Goal: Task Accomplishment & Management: Use online tool/utility

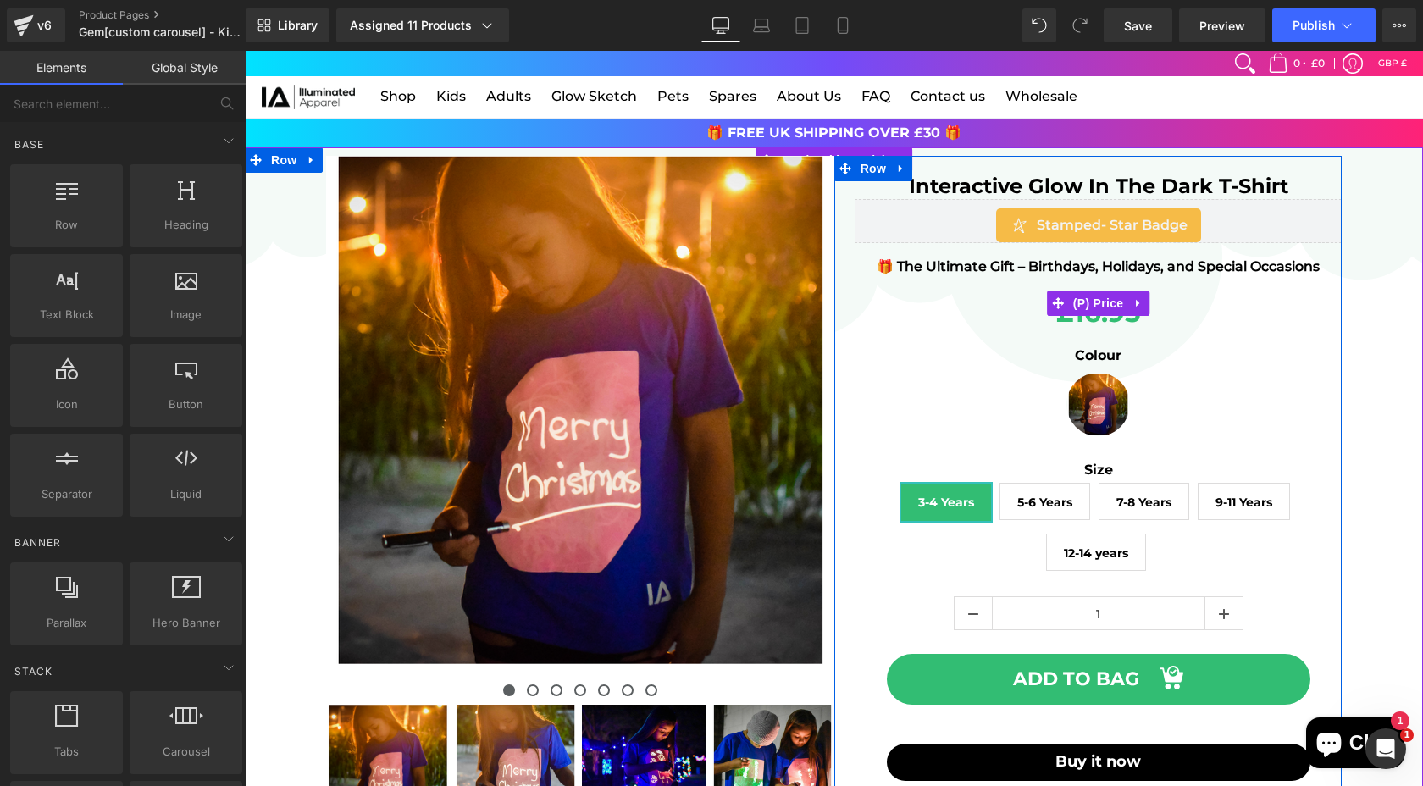
click at [1061, 313] on span at bounding box center [1058, 303] width 22 height 25
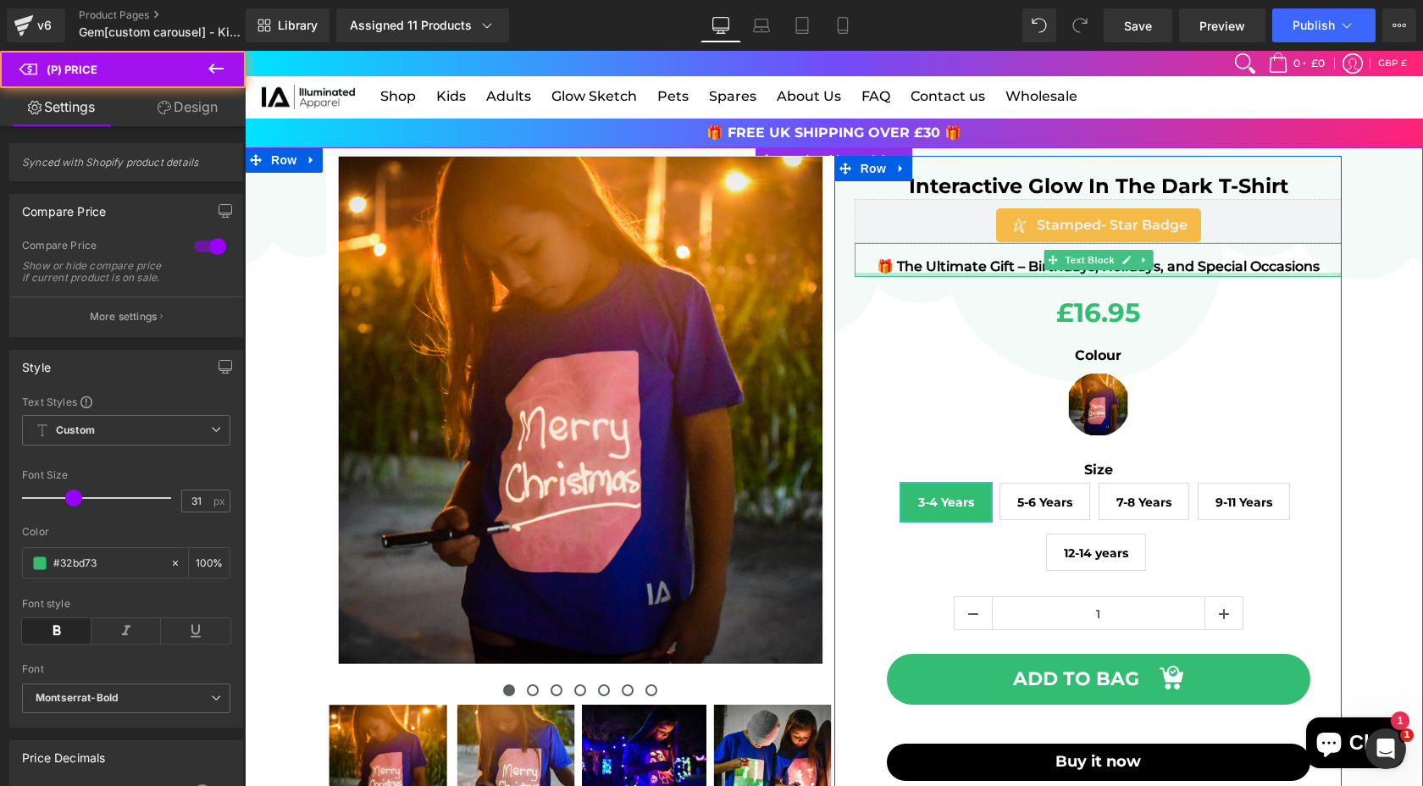
click at [957, 274] on div "🎁 The Ultimate Gift – Birthdays, Holidays, and Special Occasions Text Block" at bounding box center [1099, 260] width 488 height 35
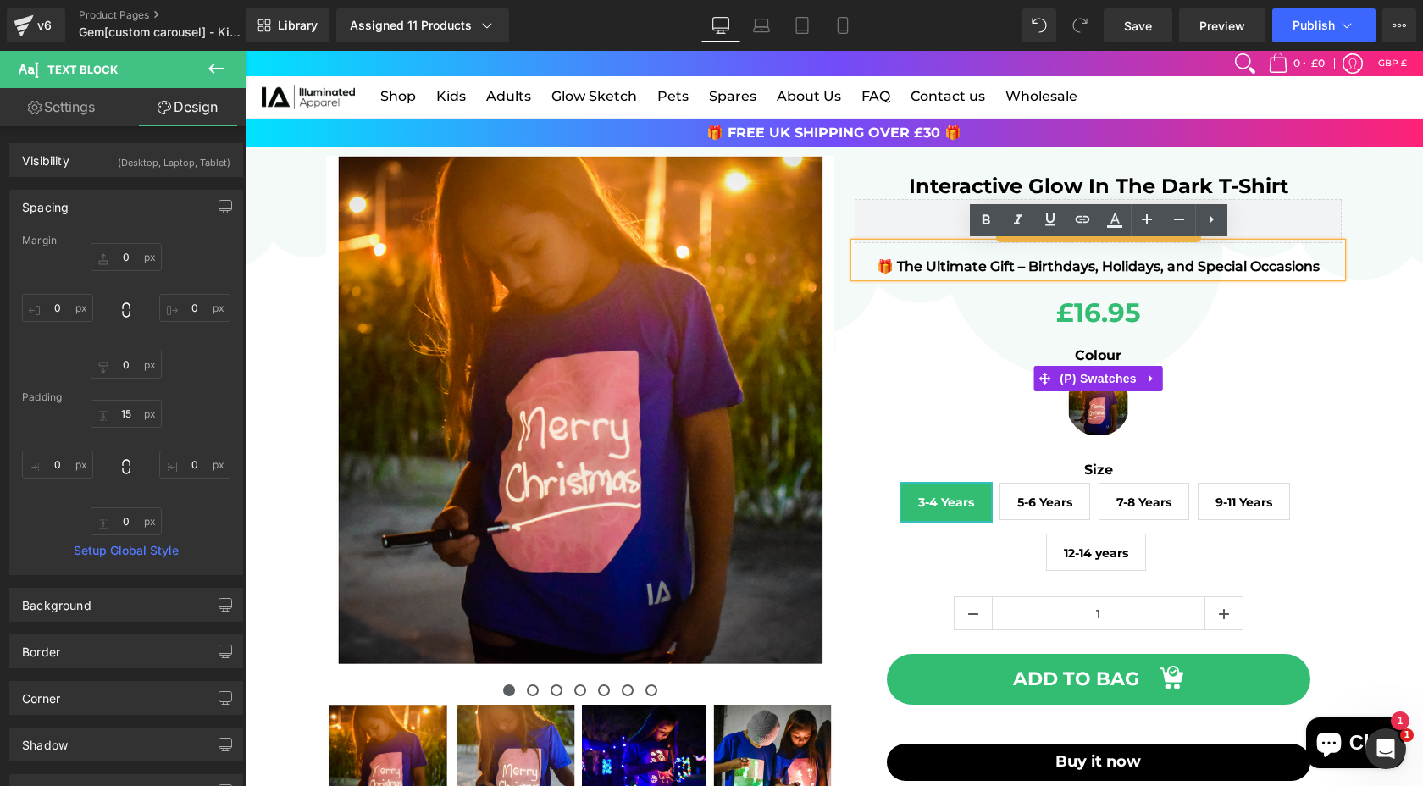
click at [977, 391] on div "Colour Blue & Pink Glow" at bounding box center [1099, 391] width 488 height 91
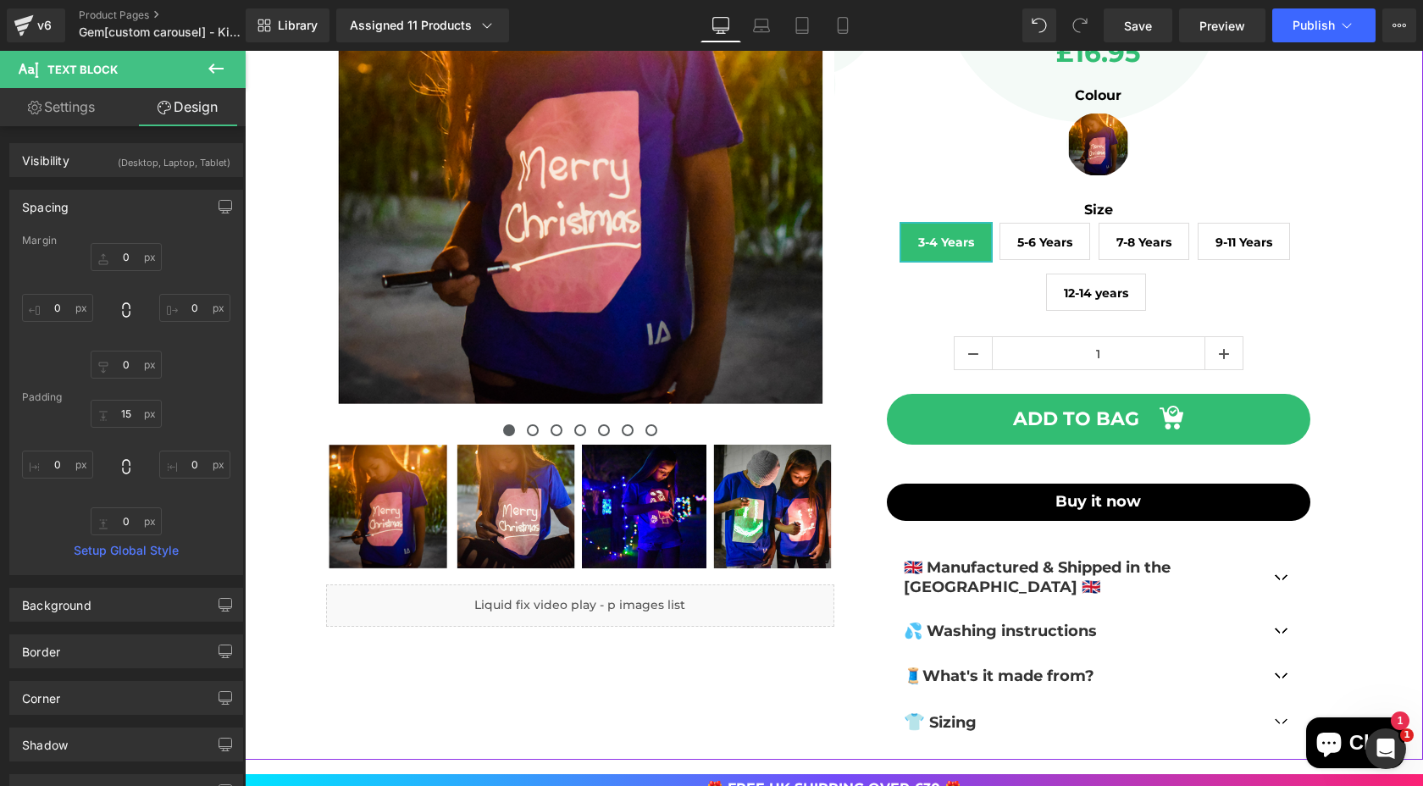
scroll to position [217, 0]
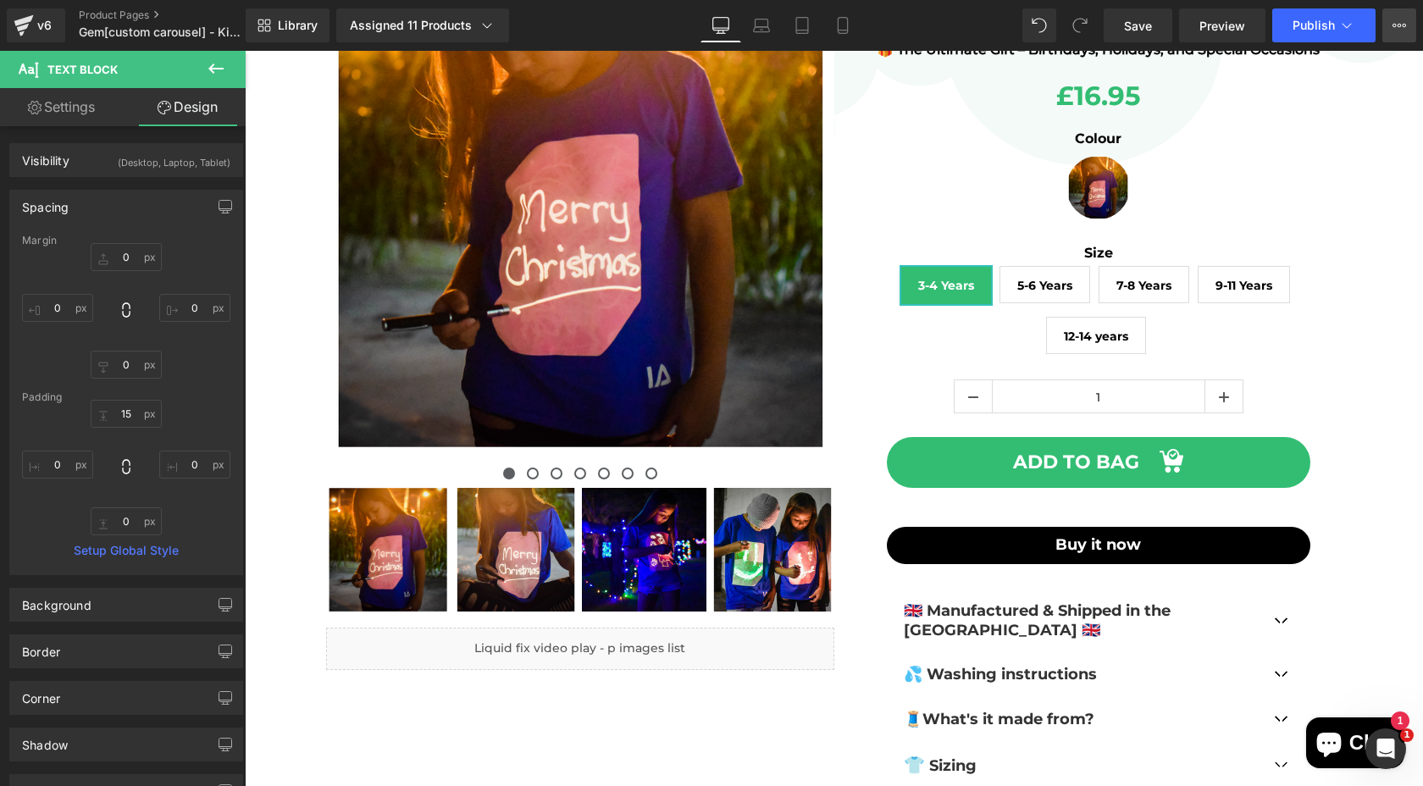
click at [1399, 25] on icon at bounding box center [1400, 26] width 14 height 14
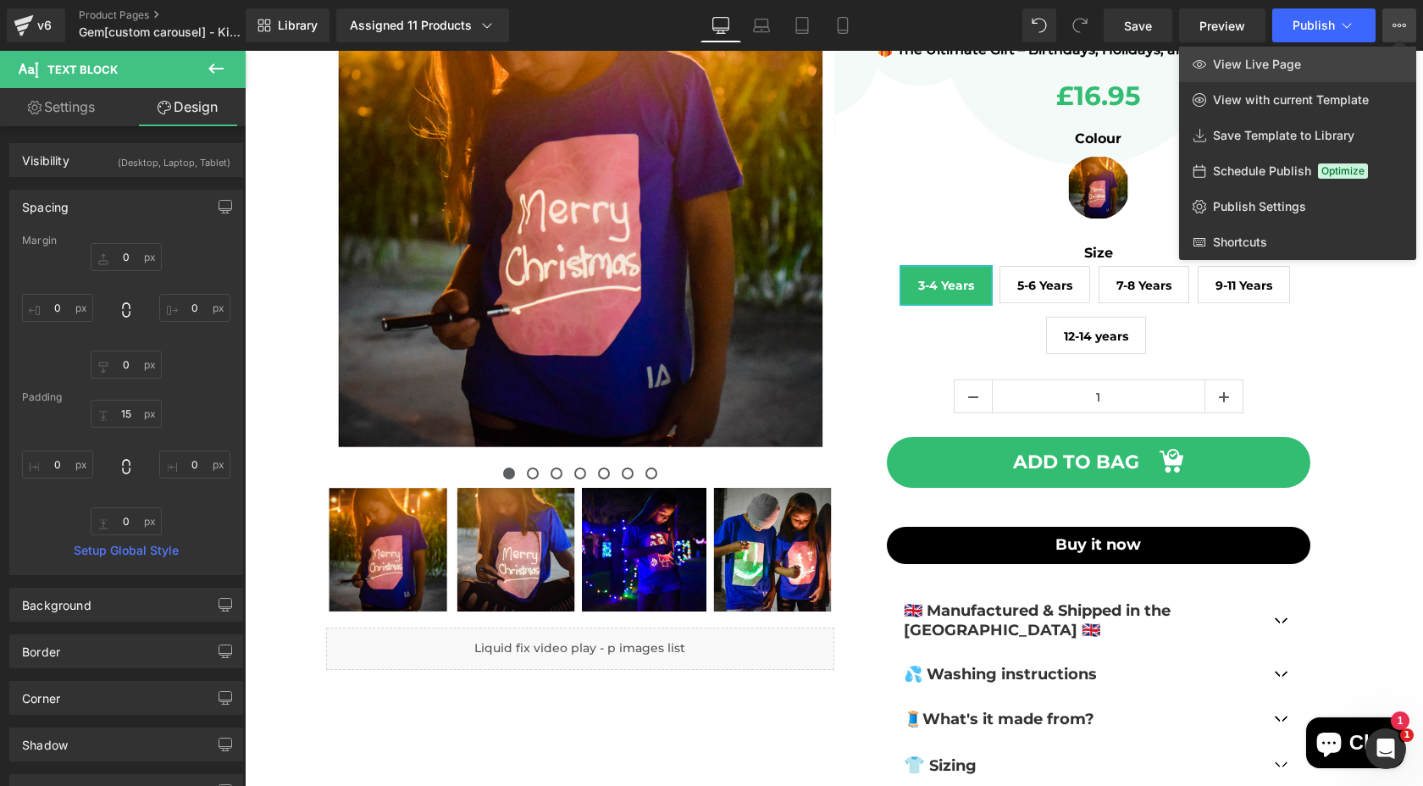
click at [1240, 68] on span "View Live Page" at bounding box center [1257, 64] width 88 height 15
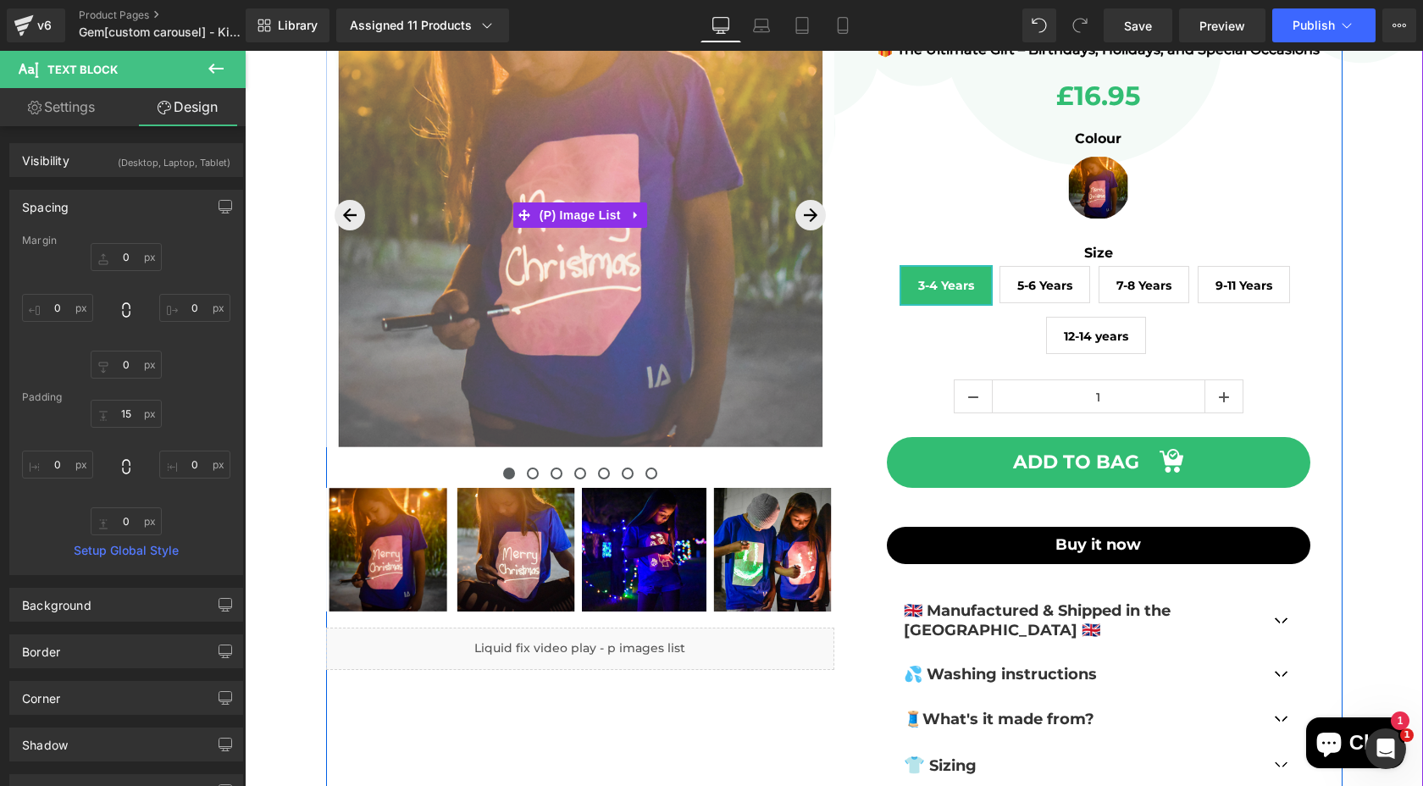
scroll to position [0, 0]
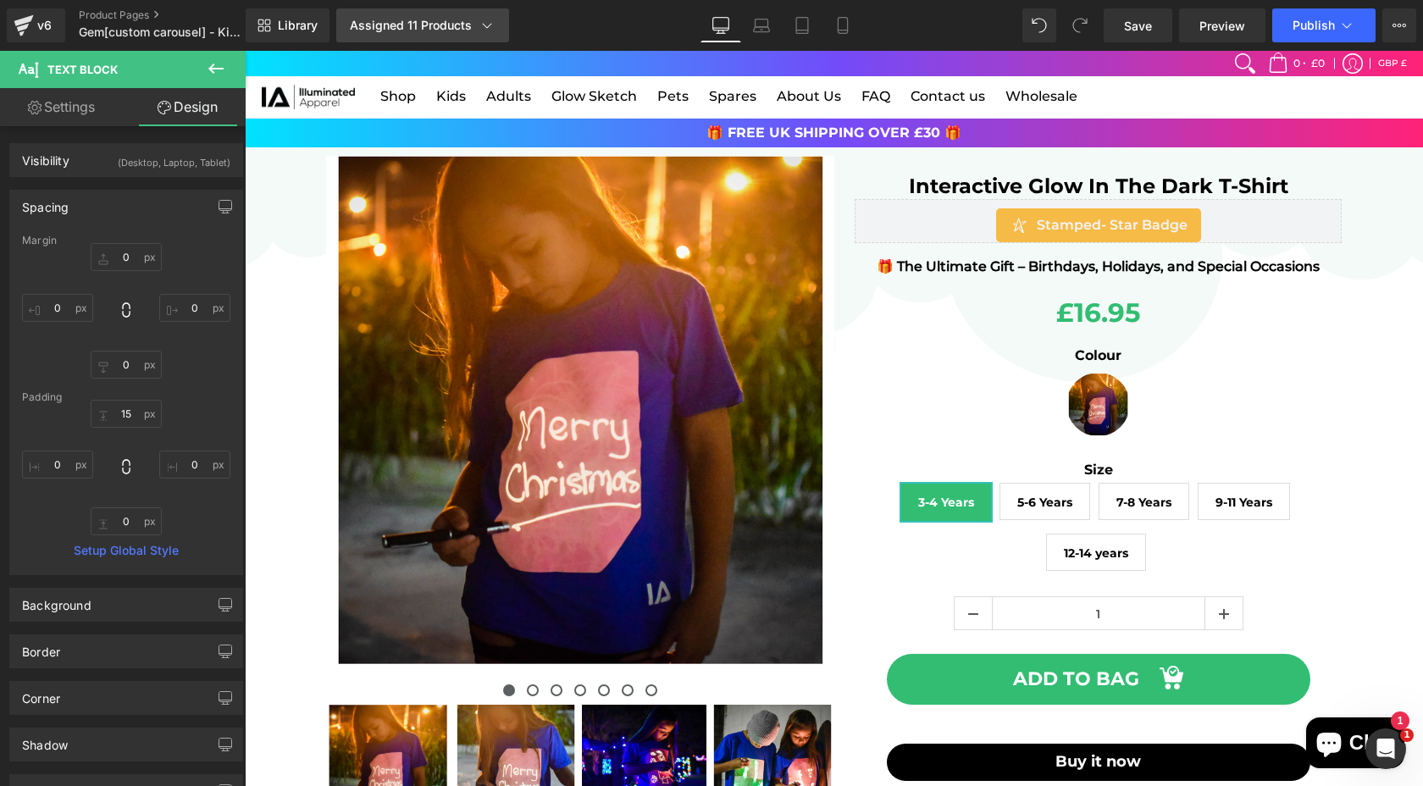
click at [440, 30] on div "Assigned 11 Products" at bounding box center [423, 25] width 146 height 17
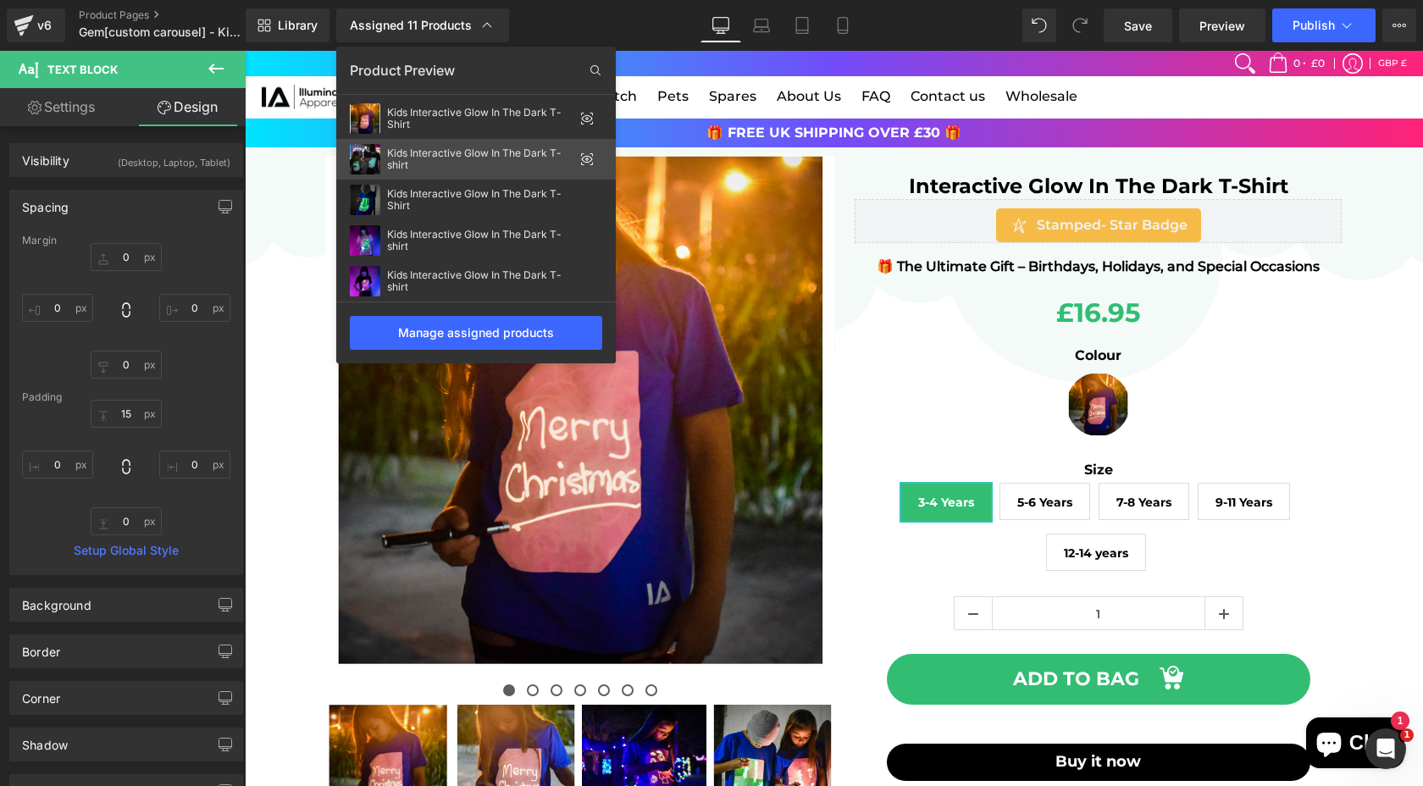
click at [442, 157] on div "Kids Interactive Glow In The Dark T-shirt" at bounding box center [480, 159] width 186 height 24
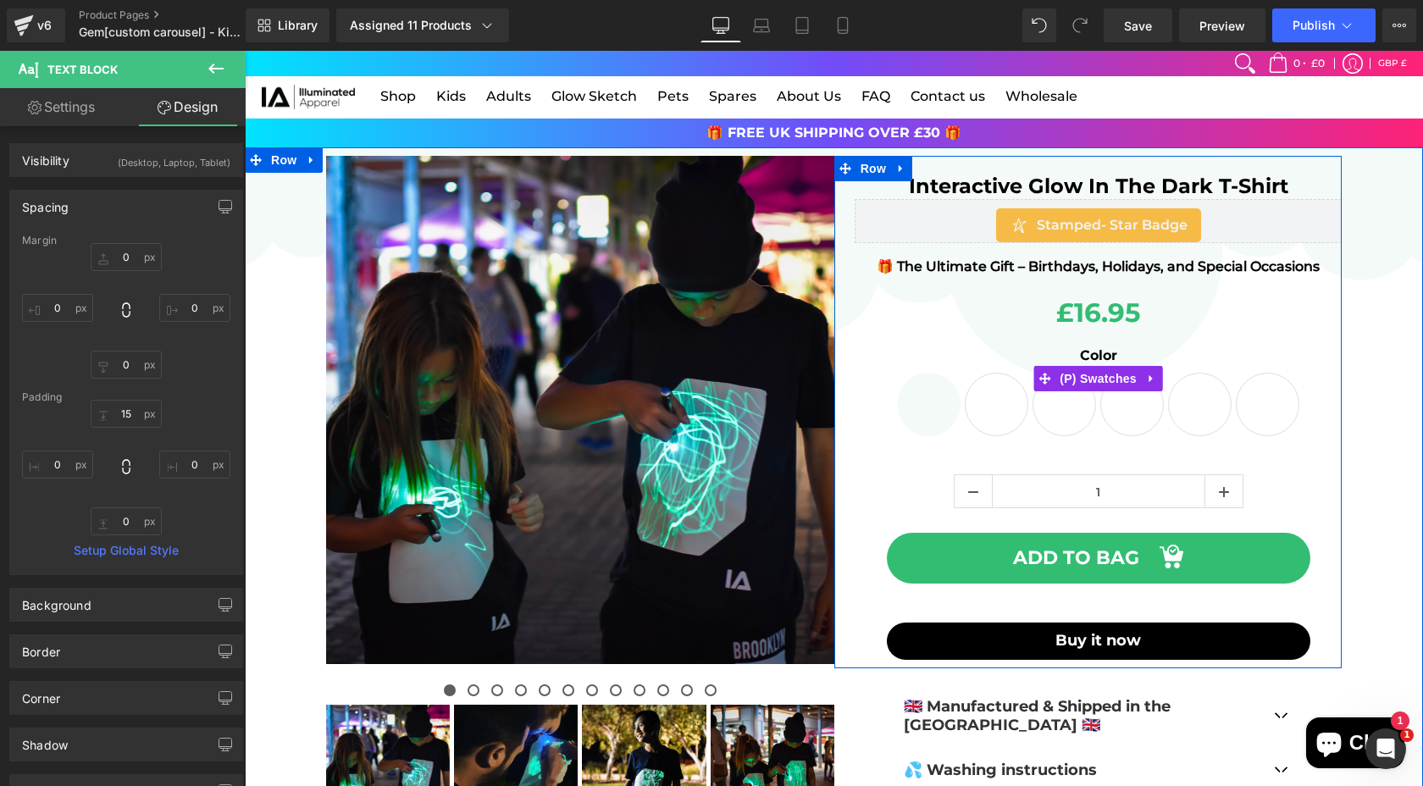
click at [998, 417] on span "Blue & Green Glow" at bounding box center [997, 405] width 64 height 64
click at [1055, 417] on span "White & Pink Glow" at bounding box center [1065, 405] width 64 height 64
drag, startPoint x: 1122, startPoint y: 417, endPoint x: 1169, endPoint y: 418, distance: 46.6
click at [1122, 418] on span "Black & Pink Glow" at bounding box center [1132, 405] width 64 height 64
click at [1191, 416] on span "White & Green Glow" at bounding box center [1200, 405] width 64 height 64
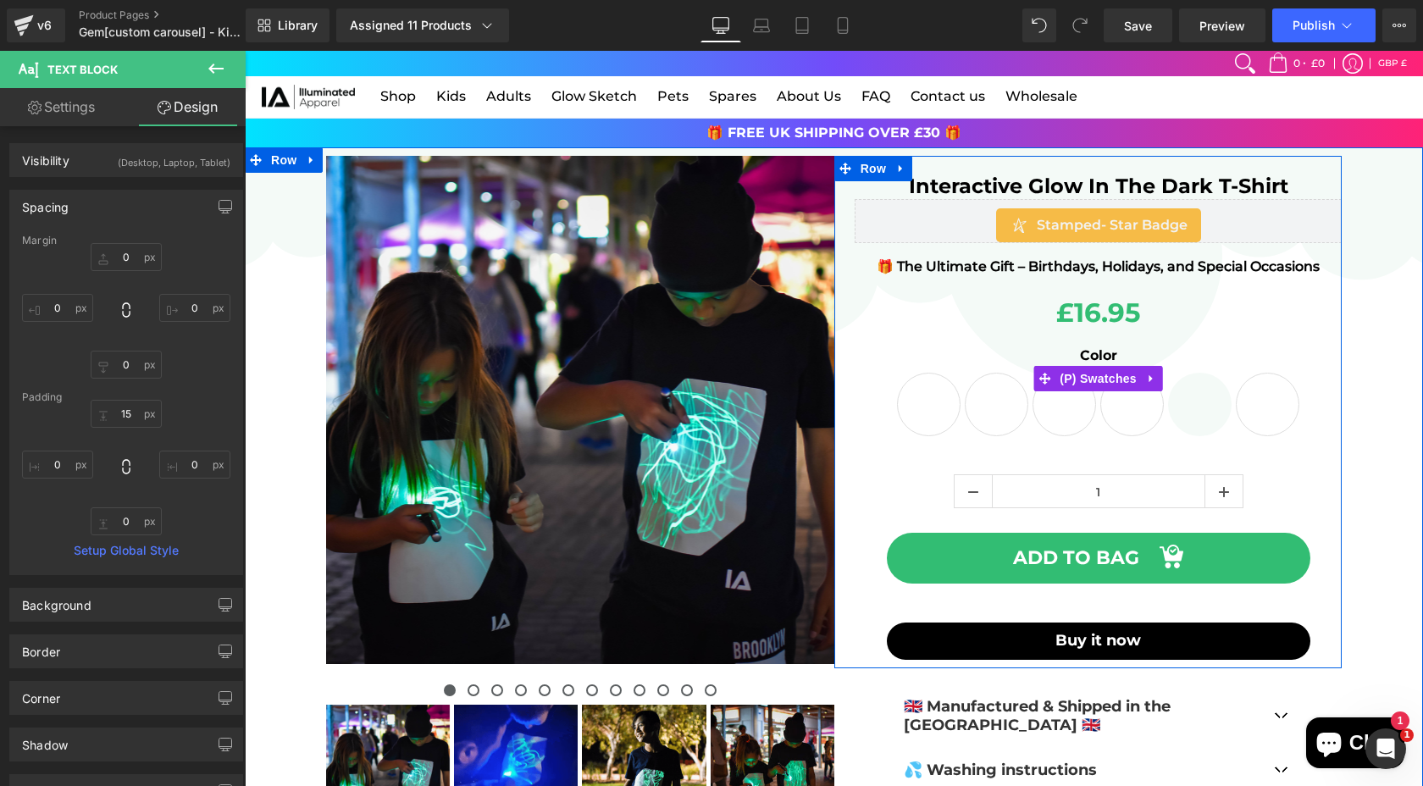
click at [921, 404] on span "Black & Green Glow" at bounding box center [929, 405] width 64 height 64
click at [999, 405] on span "Blue & Green Glow" at bounding box center [997, 405] width 64 height 64
click at [1061, 406] on span "White & Pink Glow" at bounding box center [1065, 405] width 64 height 64
click at [1131, 410] on span "Black & Pink Glow" at bounding box center [1132, 405] width 64 height 64
click at [1195, 401] on span "White & Green Glow" at bounding box center [1200, 405] width 64 height 64
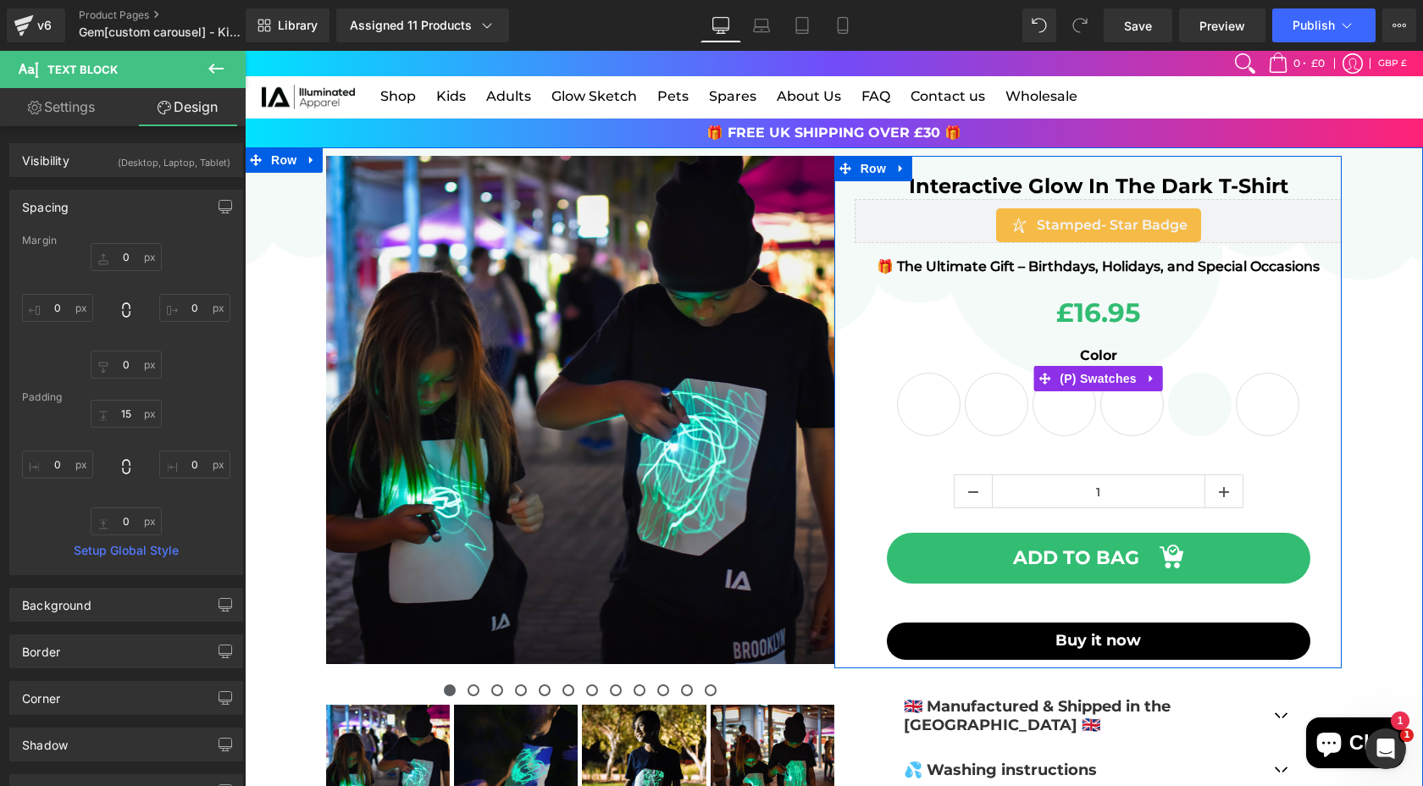
click at [1275, 402] on span "Blue & Pink Glow" at bounding box center [1268, 405] width 64 height 64
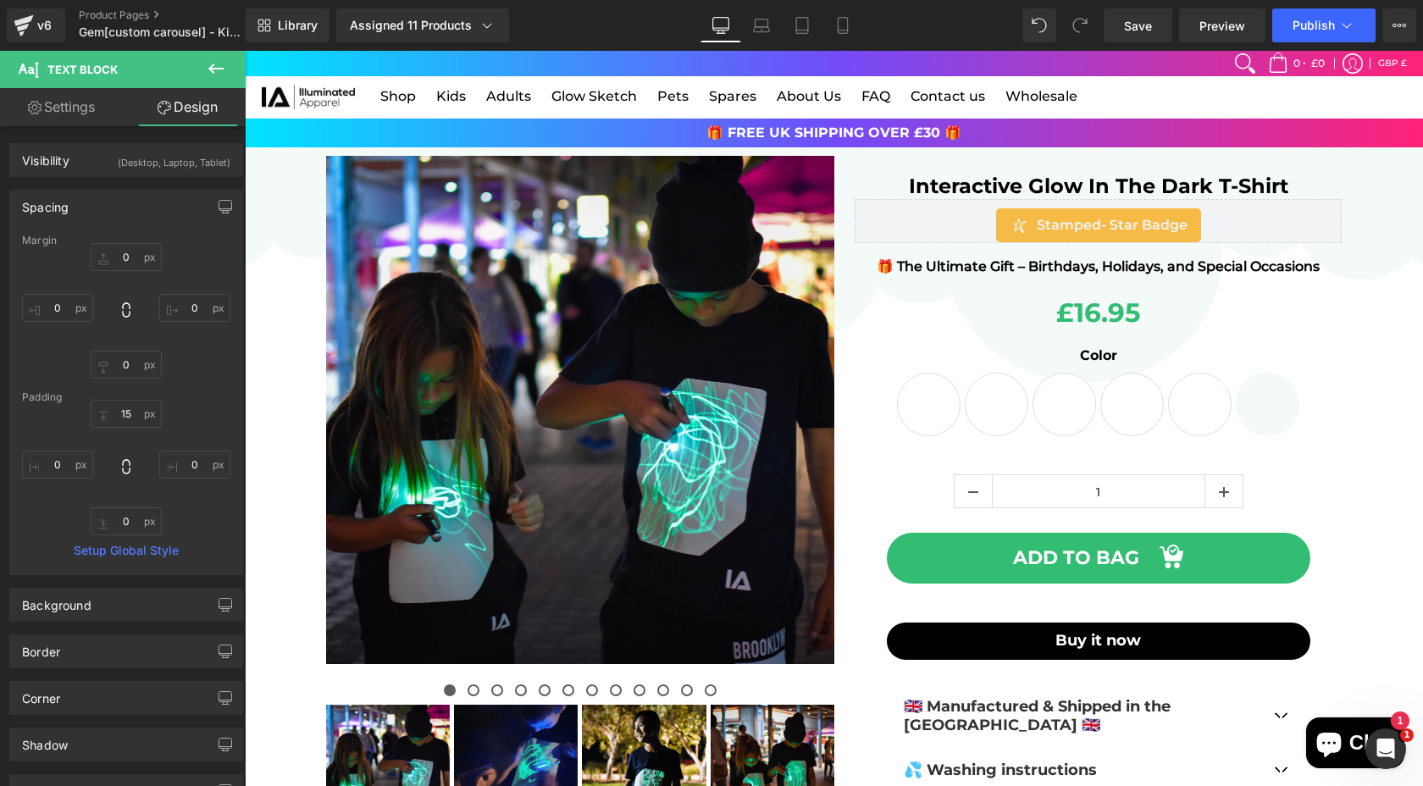
click at [19, 102] on link "Settings" at bounding box center [61, 107] width 123 height 38
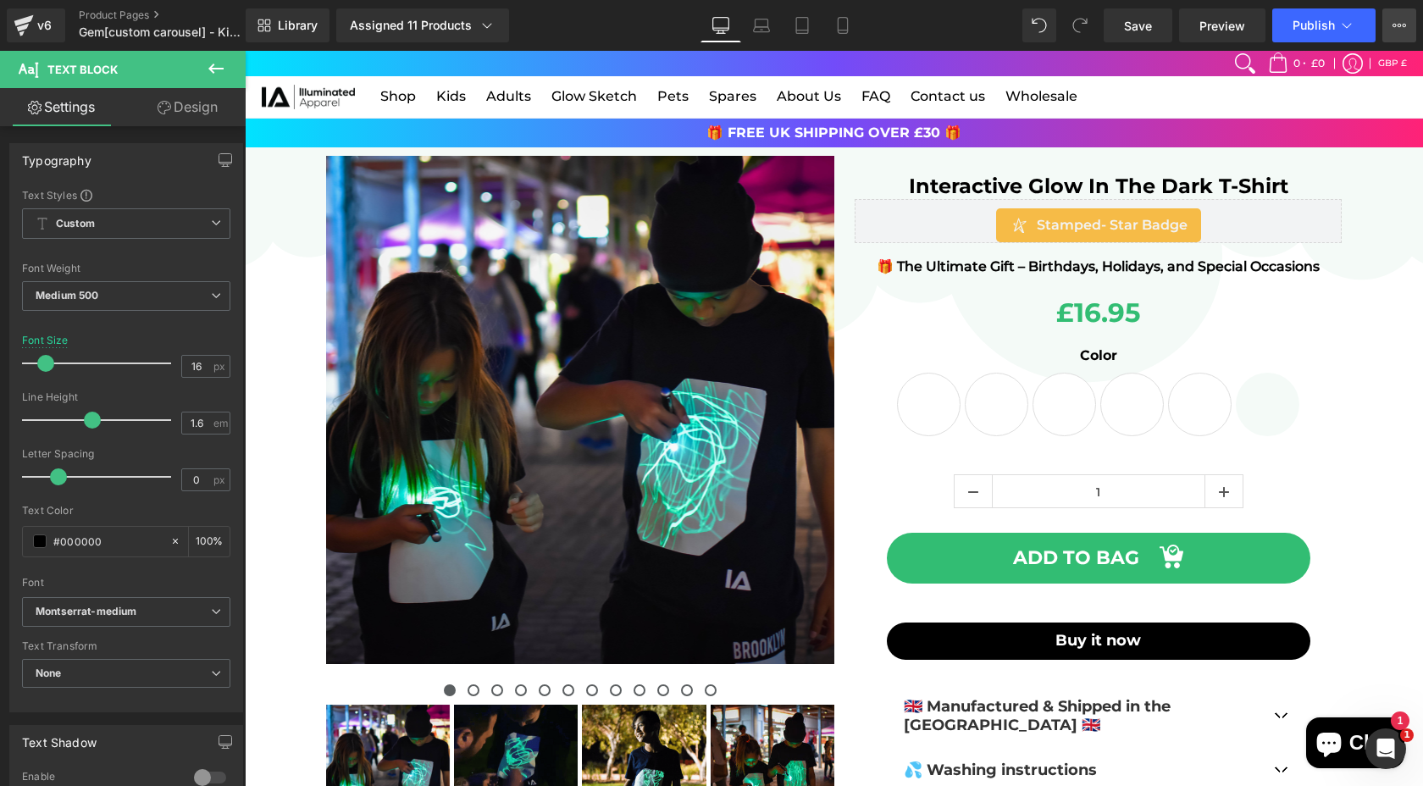
click at [1387, 25] on button "View Live Page View with current Template Save Template to Library Schedule Pub…" at bounding box center [1399, 25] width 34 height 34
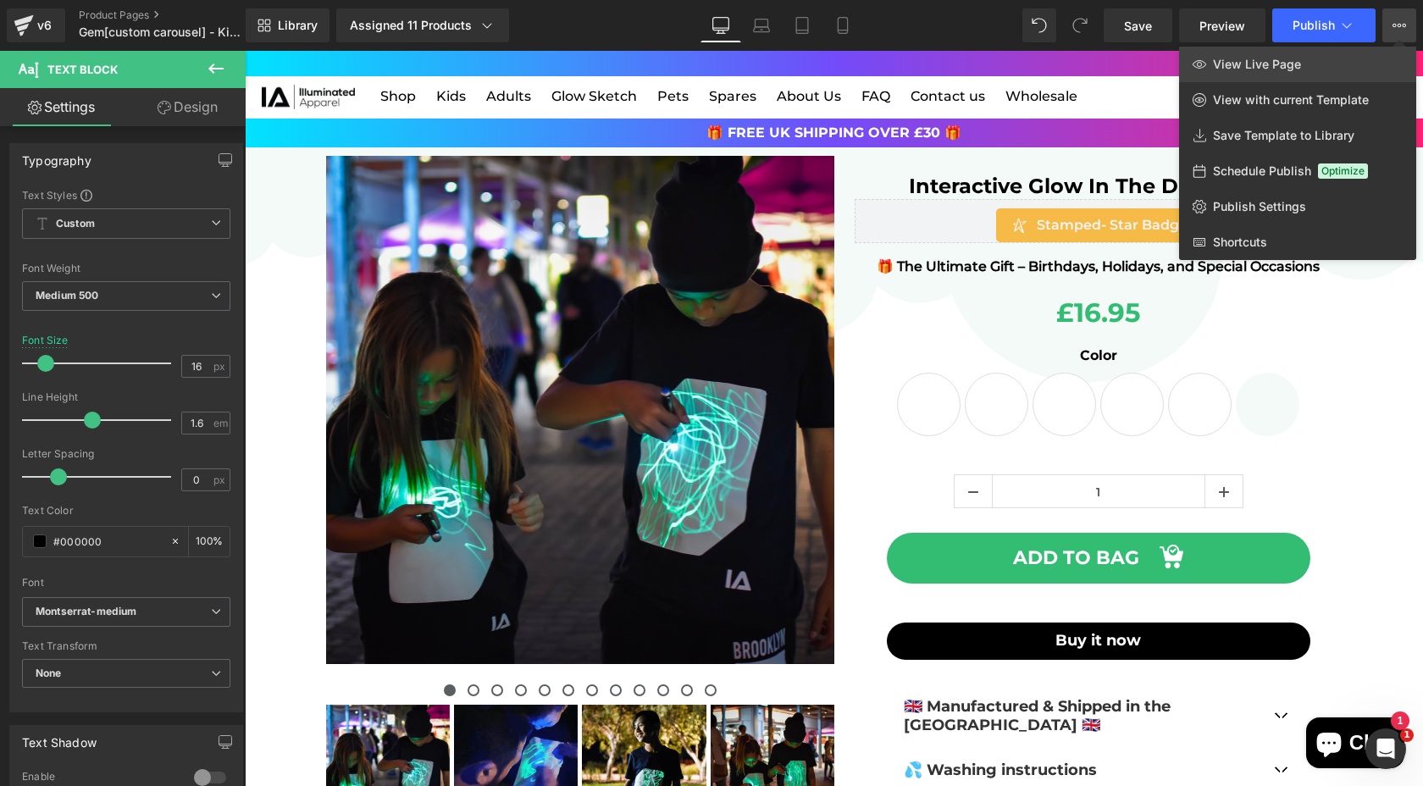
click at [1239, 72] on link "View Live Page" at bounding box center [1297, 65] width 237 height 36
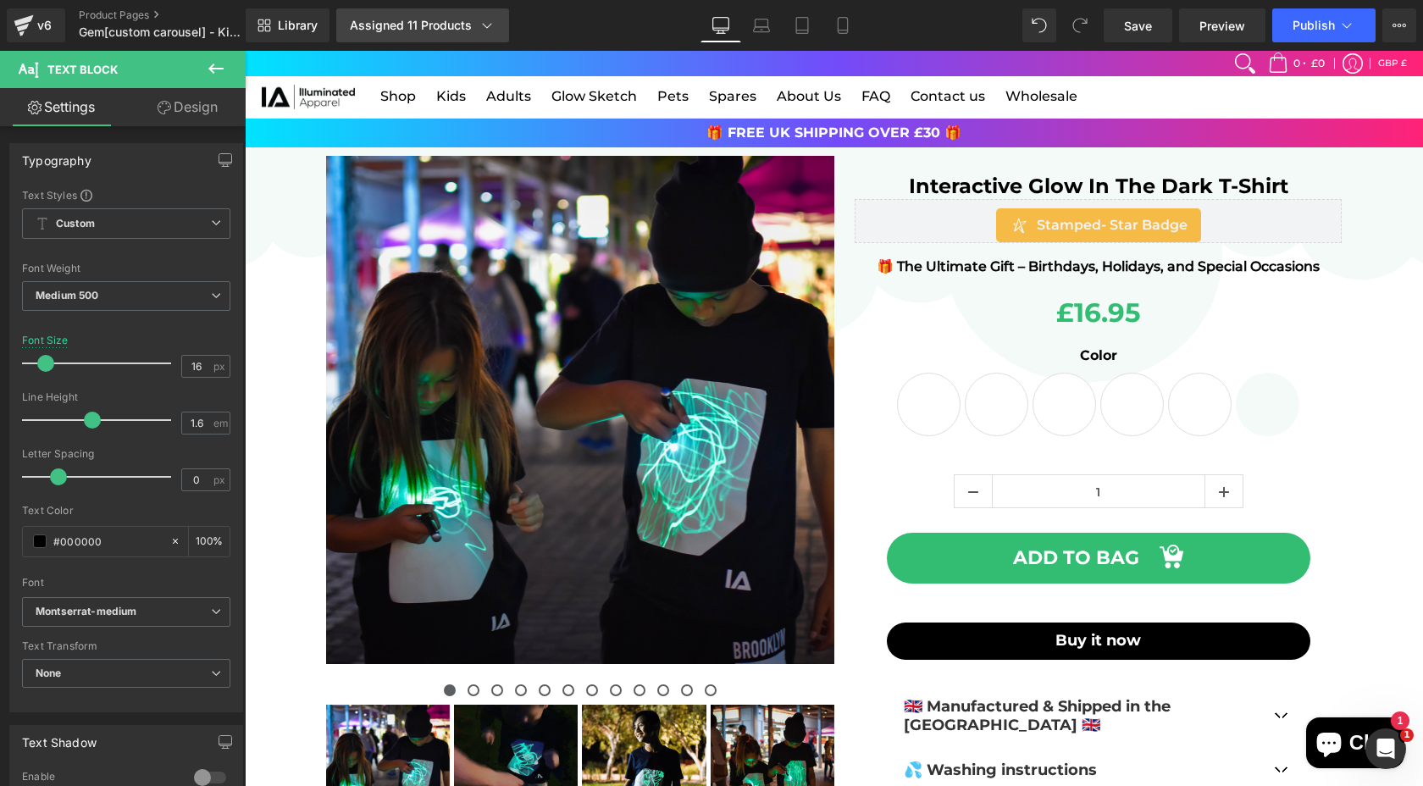
click at [453, 31] on div "Assigned 11 Products" at bounding box center [423, 25] width 146 height 17
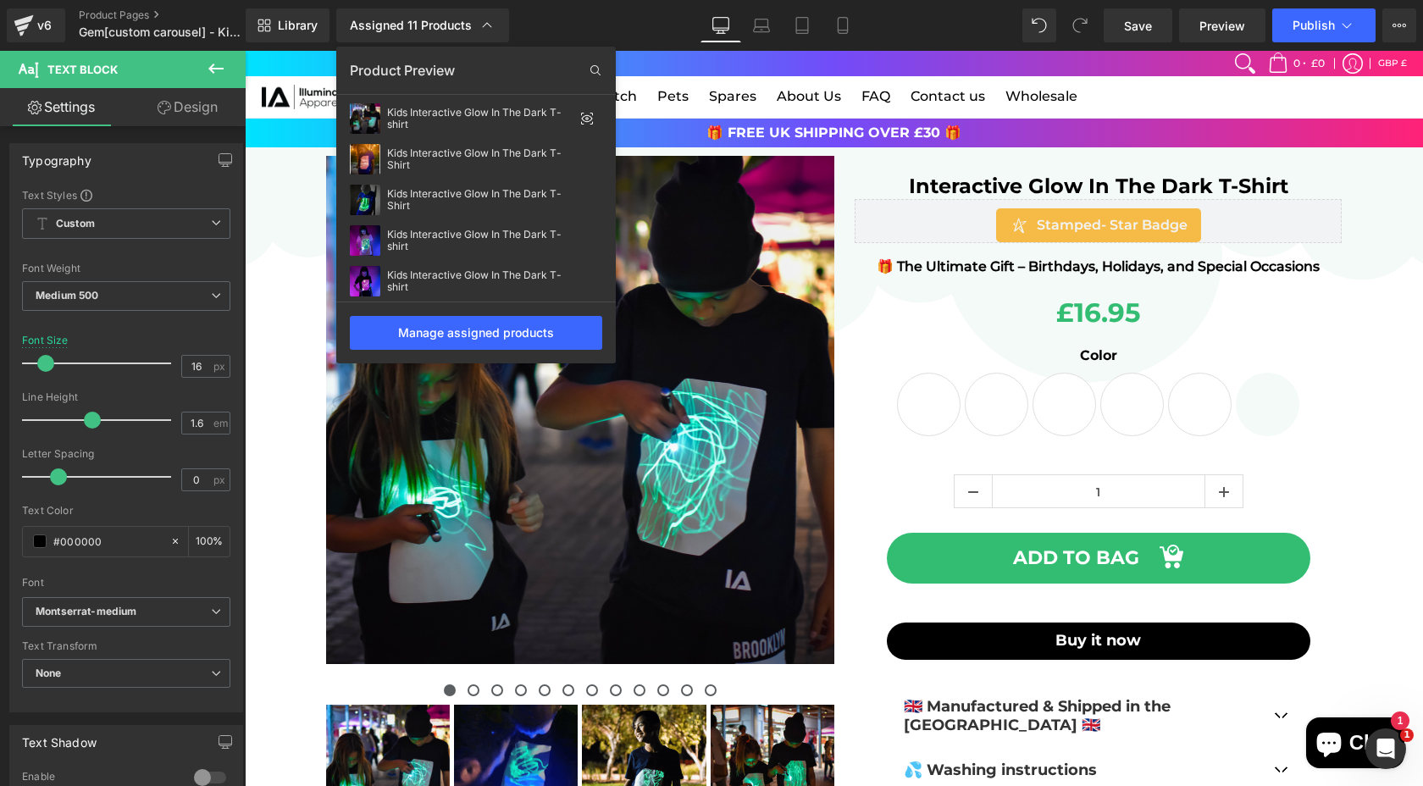
click at [274, 277] on div at bounding box center [834, 418] width 1178 height 735
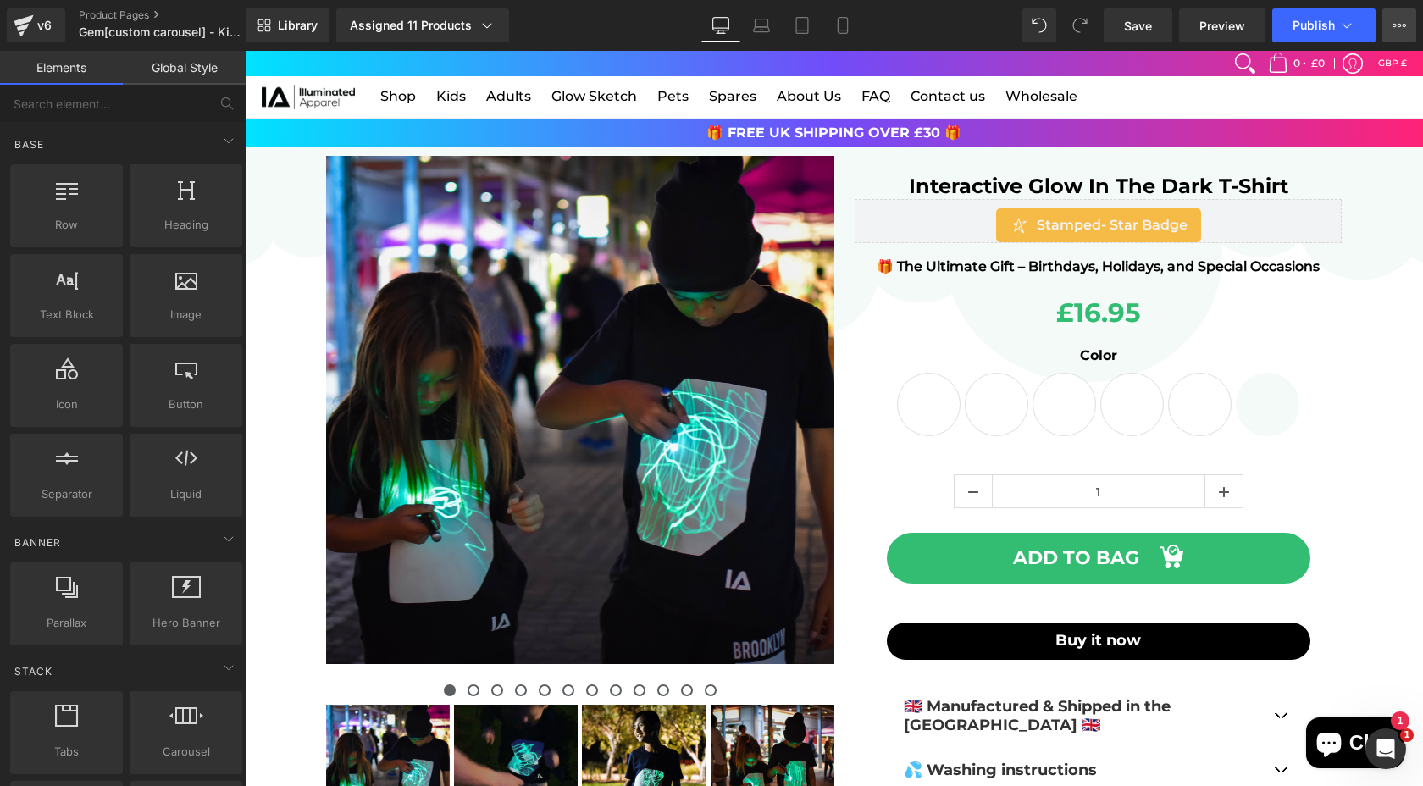
click at [1404, 28] on icon at bounding box center [1400, 26] width 14 height 14
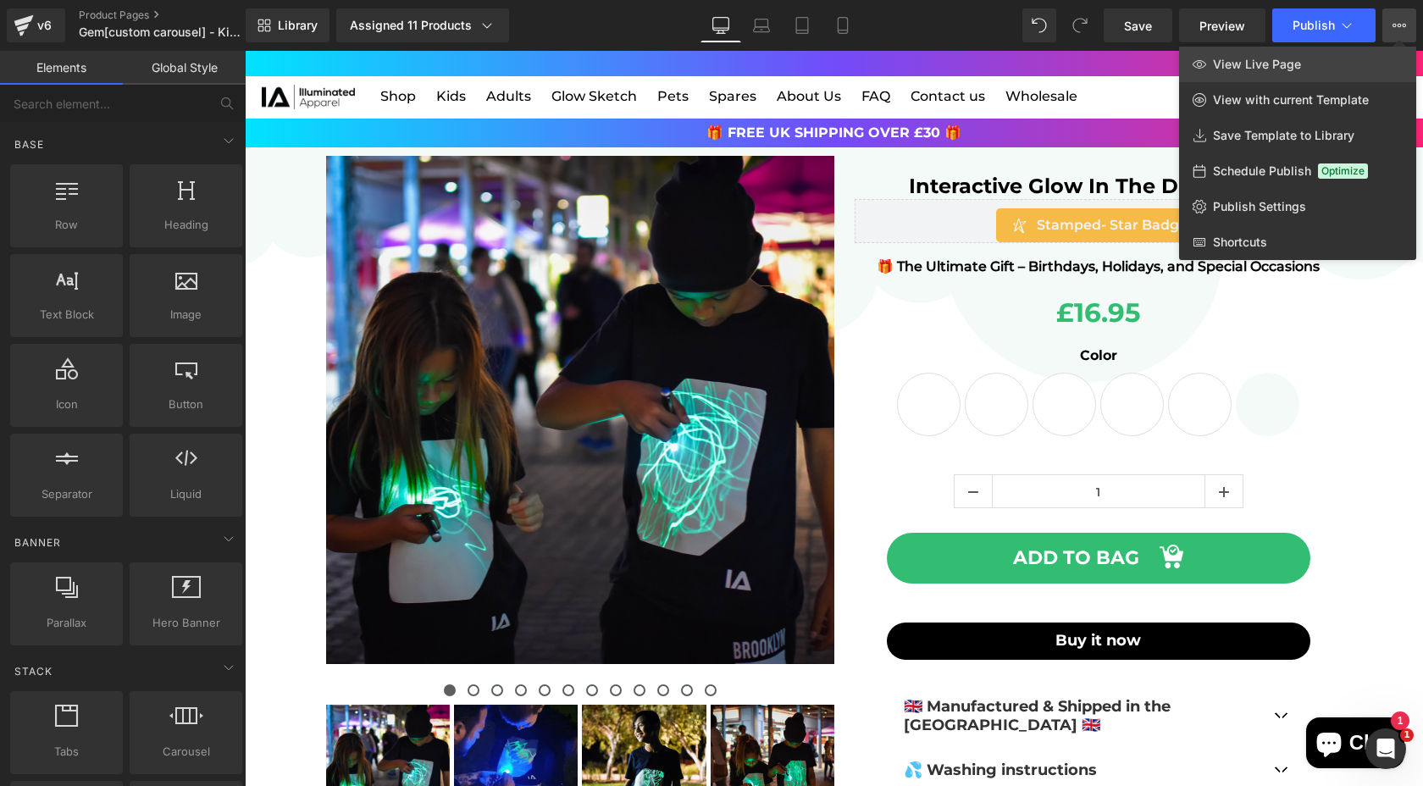
click at [1244, 58] on span "View Live Page" at bounding box center [1257, 64] width 88 height 15
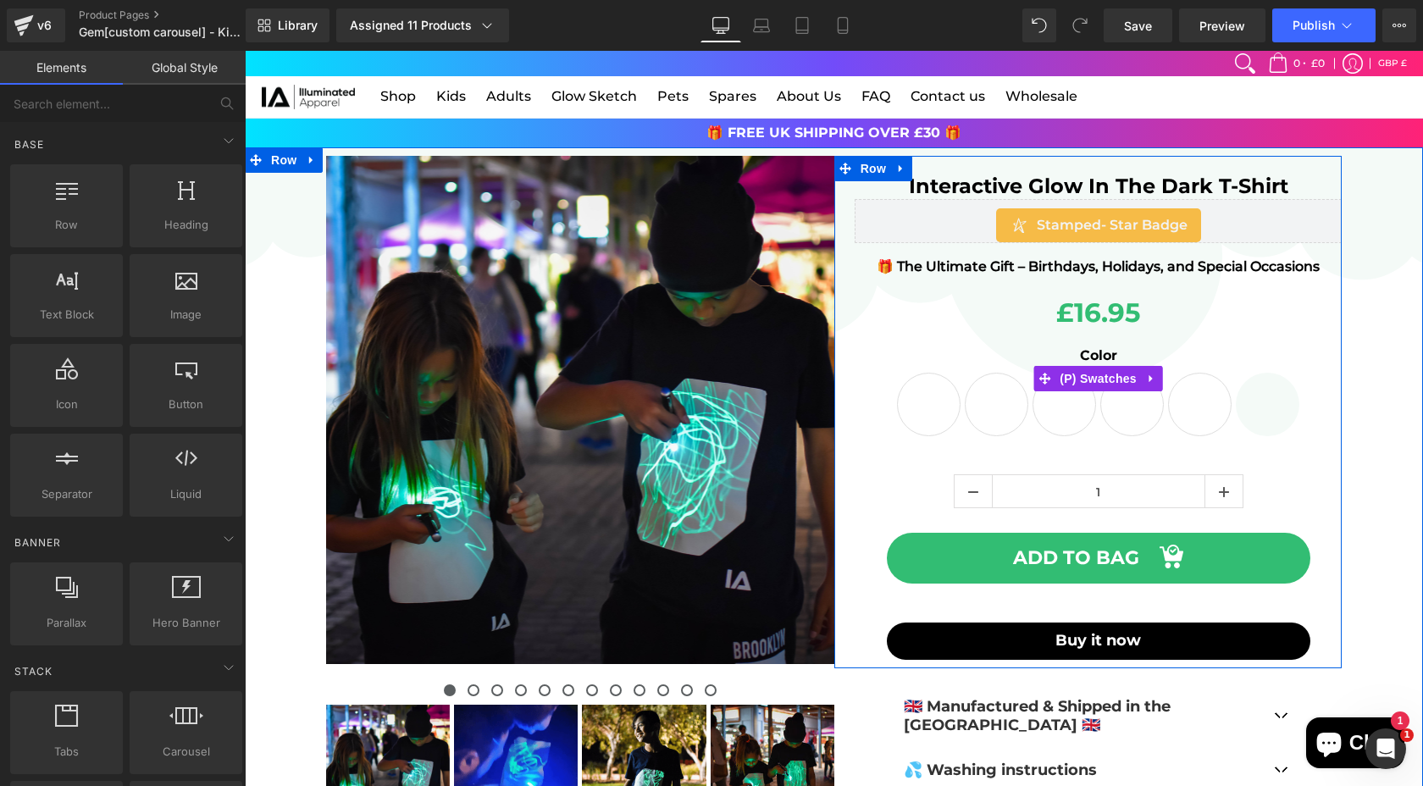
click at [948, 390] on span "Black & Green Glow" at bounding box center [929, 405] width 64 height 64
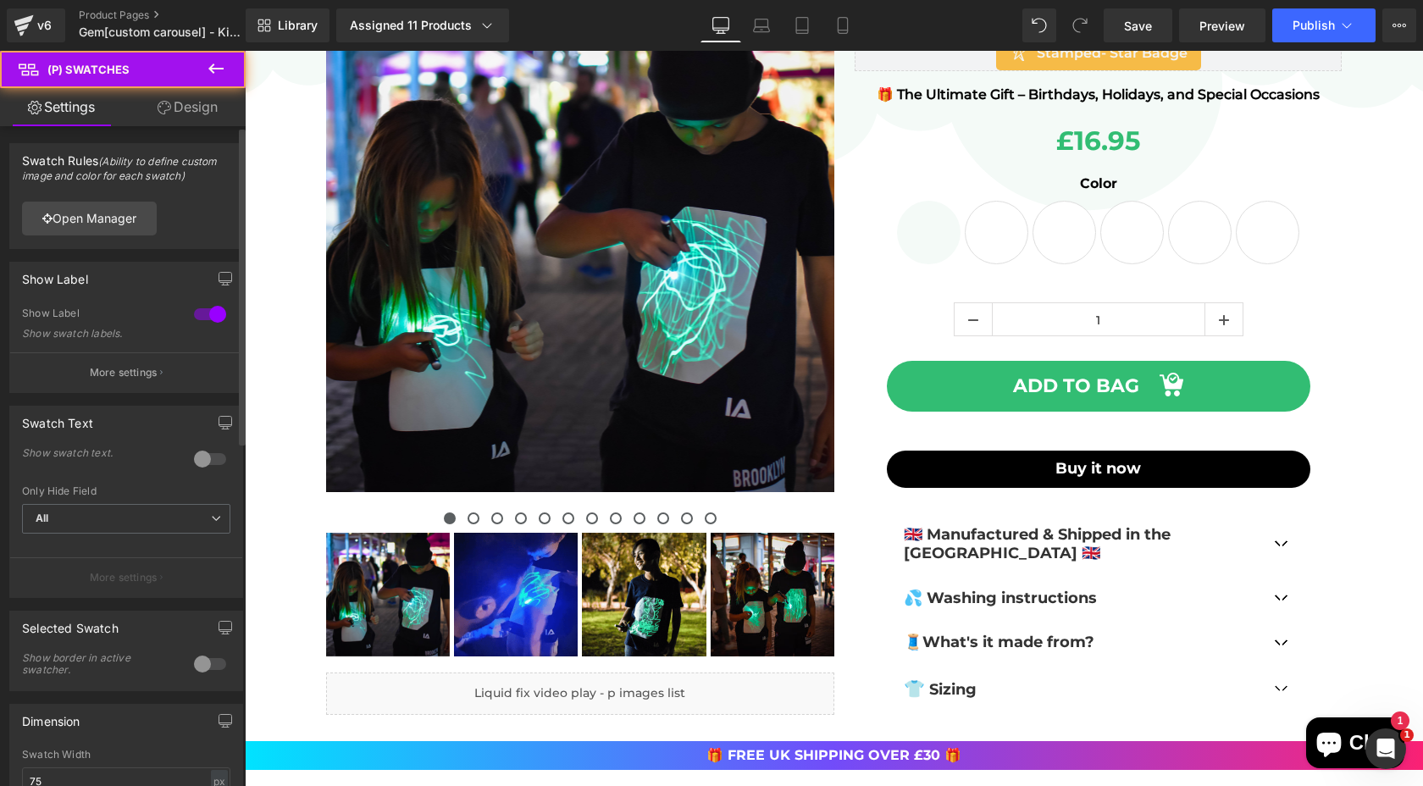
scroll to position [202, 0]
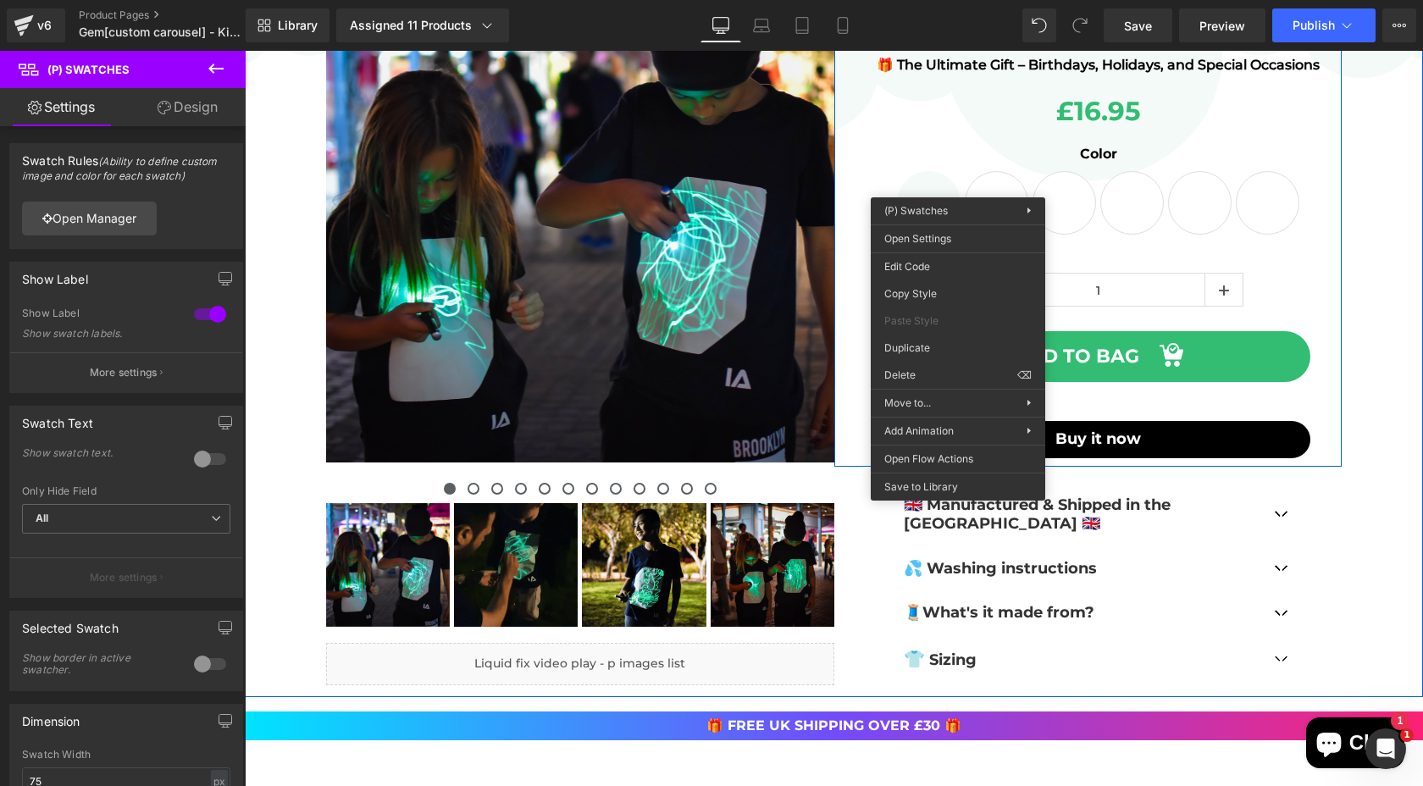
click at [1171, 204] on span "White & Green Glow" at bounding box center [1200, 203] width 64 height 64
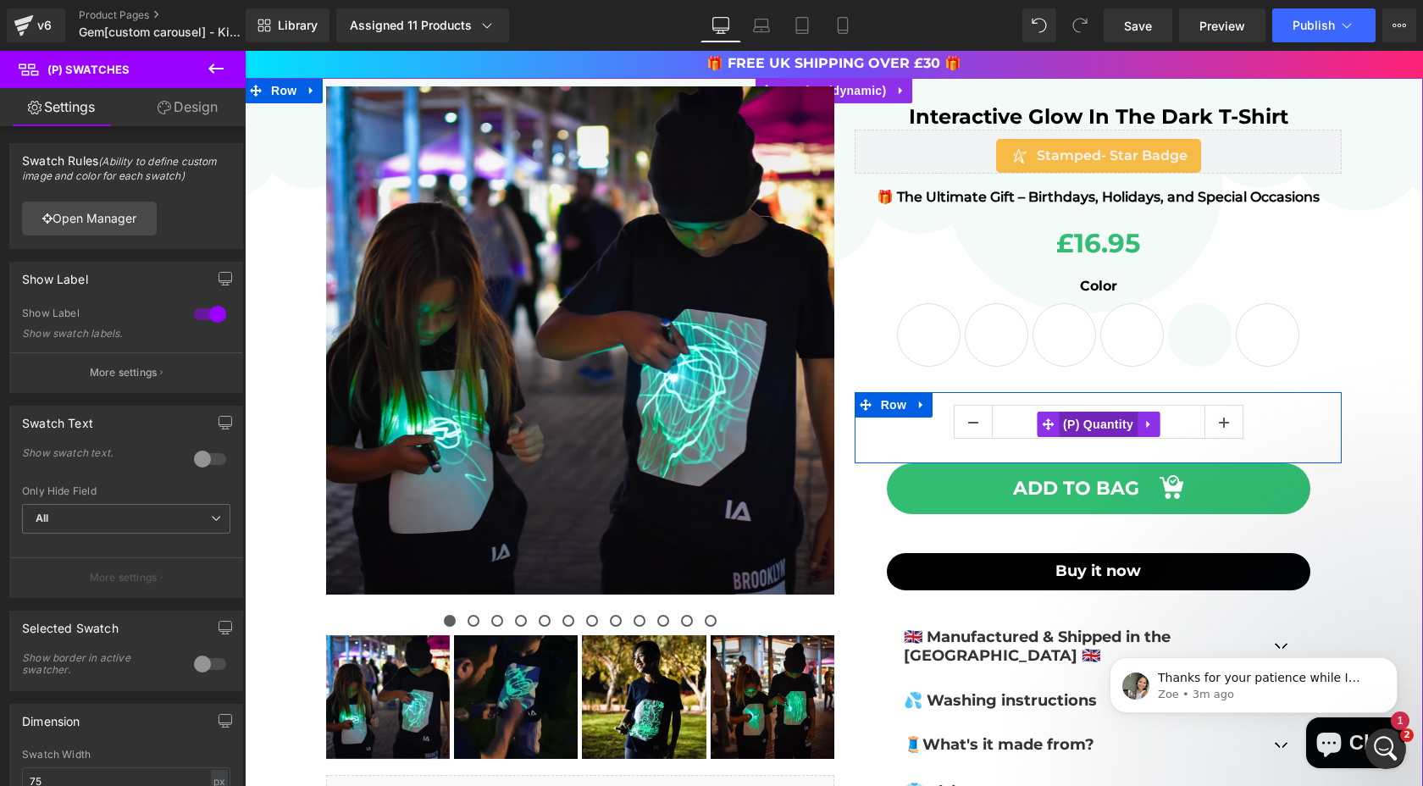
scroll to position [0, 0]
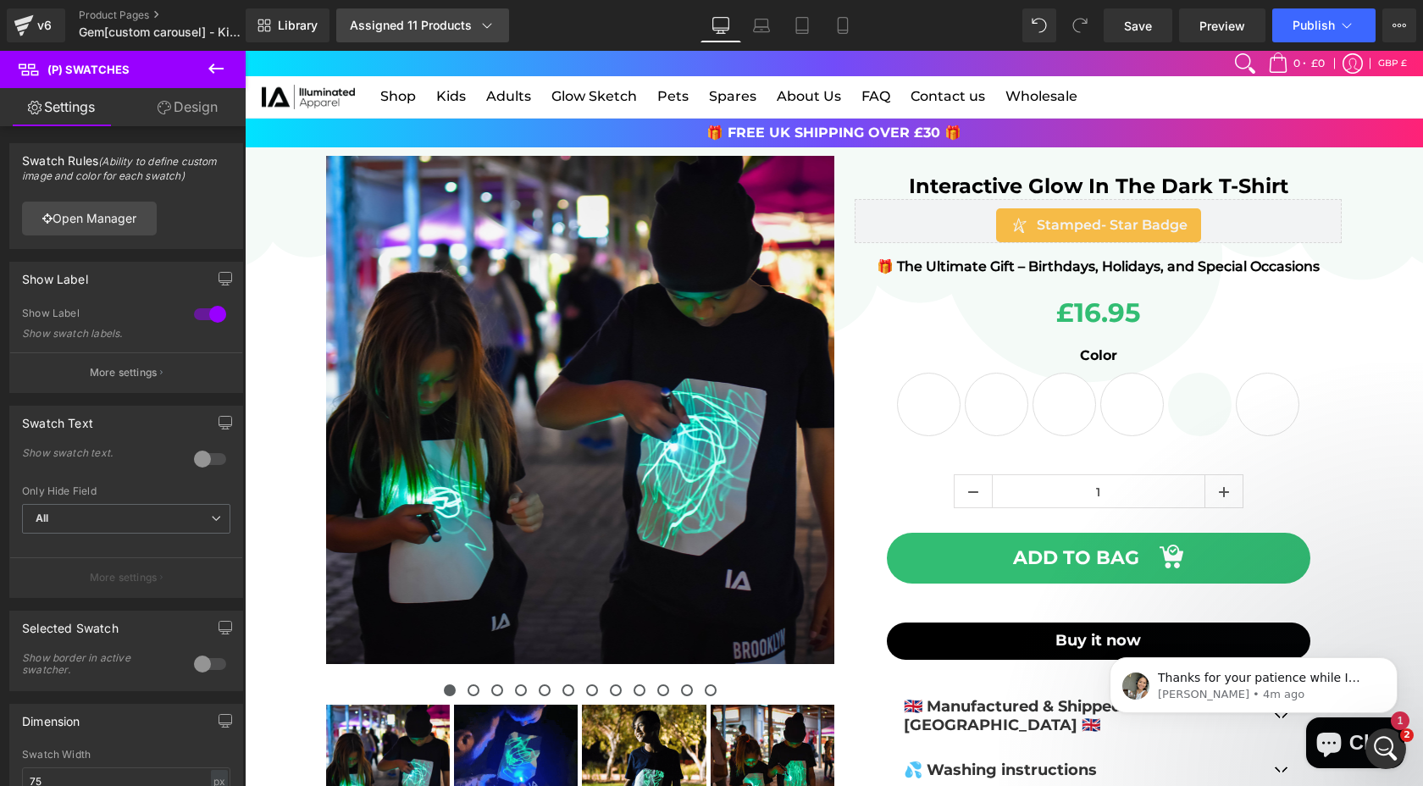
click at [439, 24] on div "Assigned 11 Products" at bounding box center [423, 25] width 146 height 17
